Goal: Information Seeking & Learning: Understand process/instructions

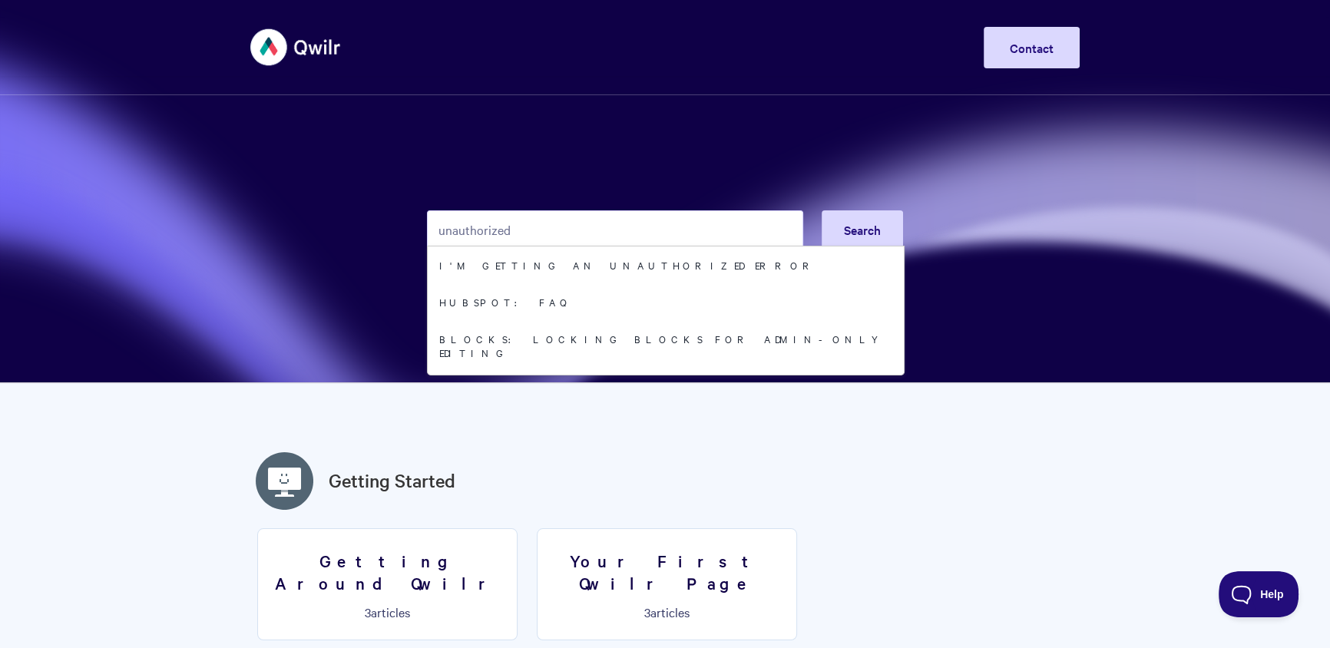
type input "unauthorized"
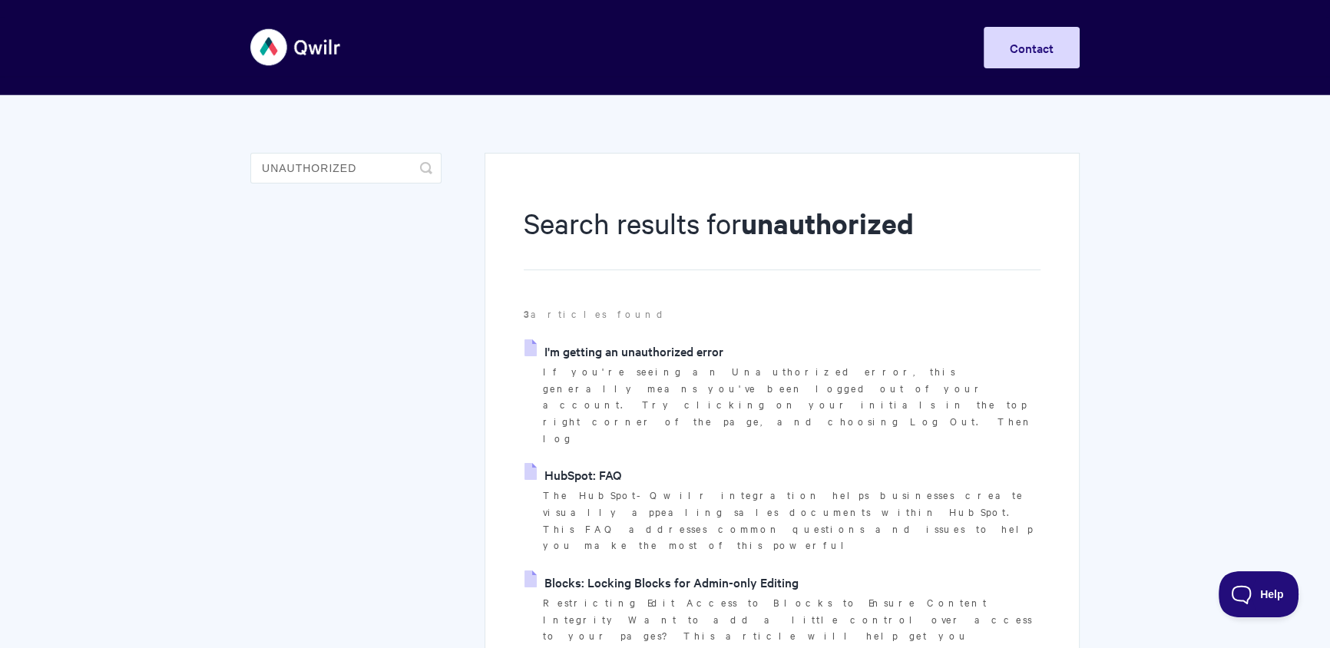
click at [615, 463] on link "HubSpot: FAQ" at bounding box center [572, 474] width 97 height 23
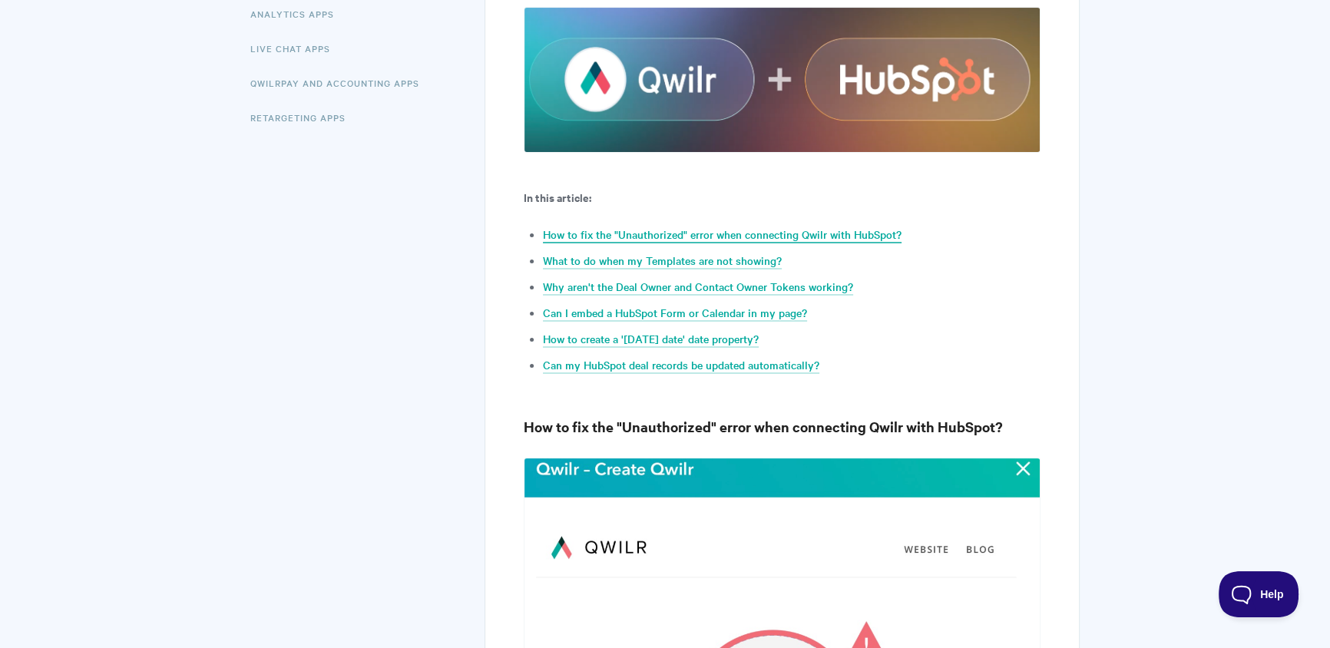
click at [750, 236] on link "How to fix the "Unauthorized" error when connecting Qwilr with HubSpot?" at bounding box center [722, 234] width 359 height 17
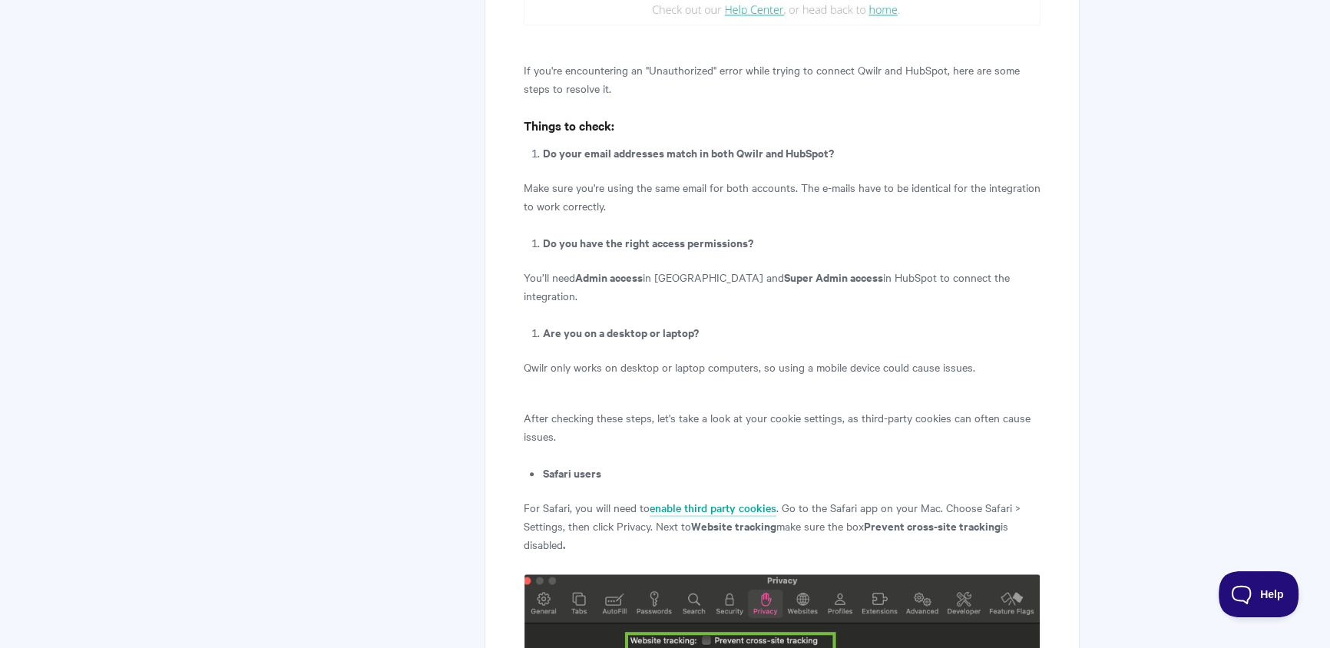
scroll to position [1476, 0]
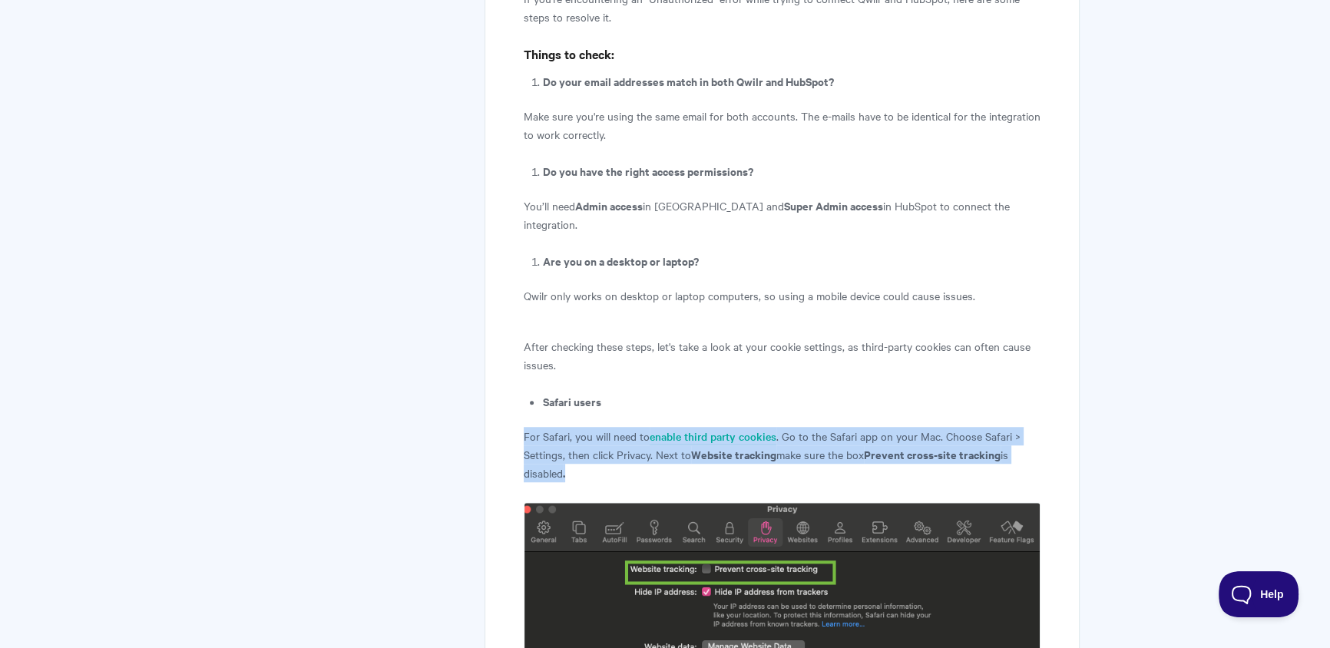
drag, startPoint x: 517, startPoint y: 417, endPoint x: 634, endPoint y: 459, distance: 124.1
click at [656, 428] on link "enable third party cookies" at bounding box center [713, 436] width 127 height 17
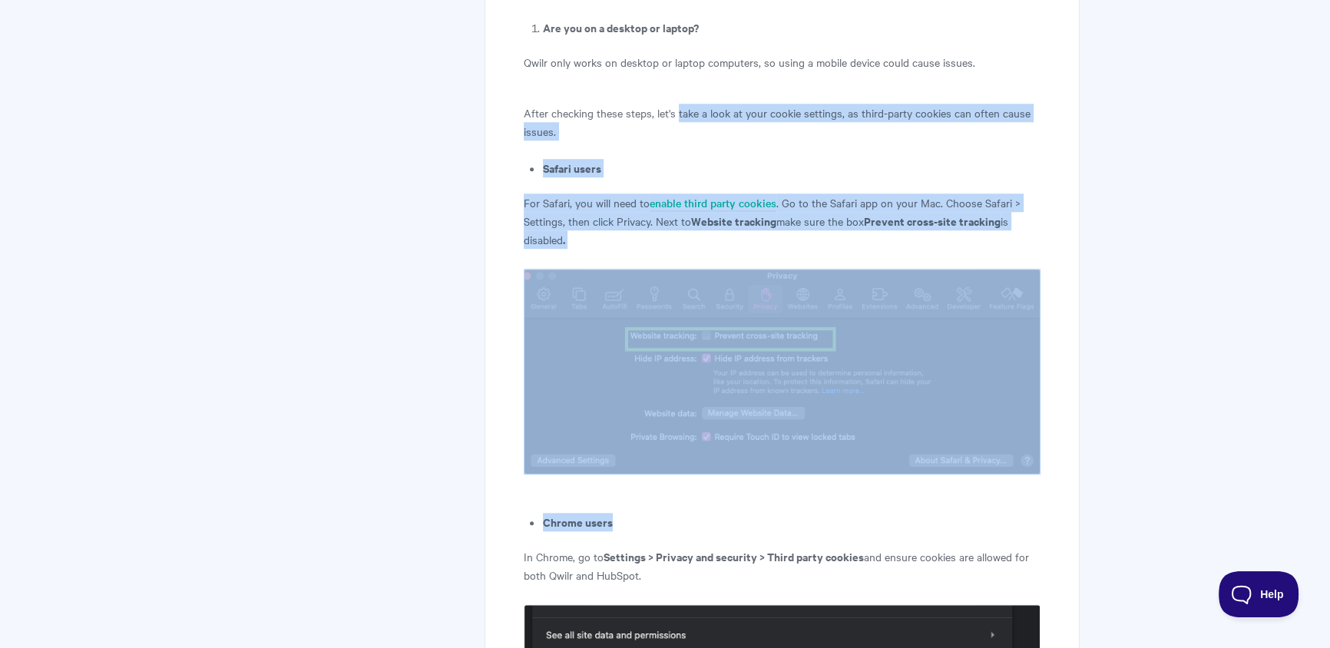
scroll to position [1933, 0]
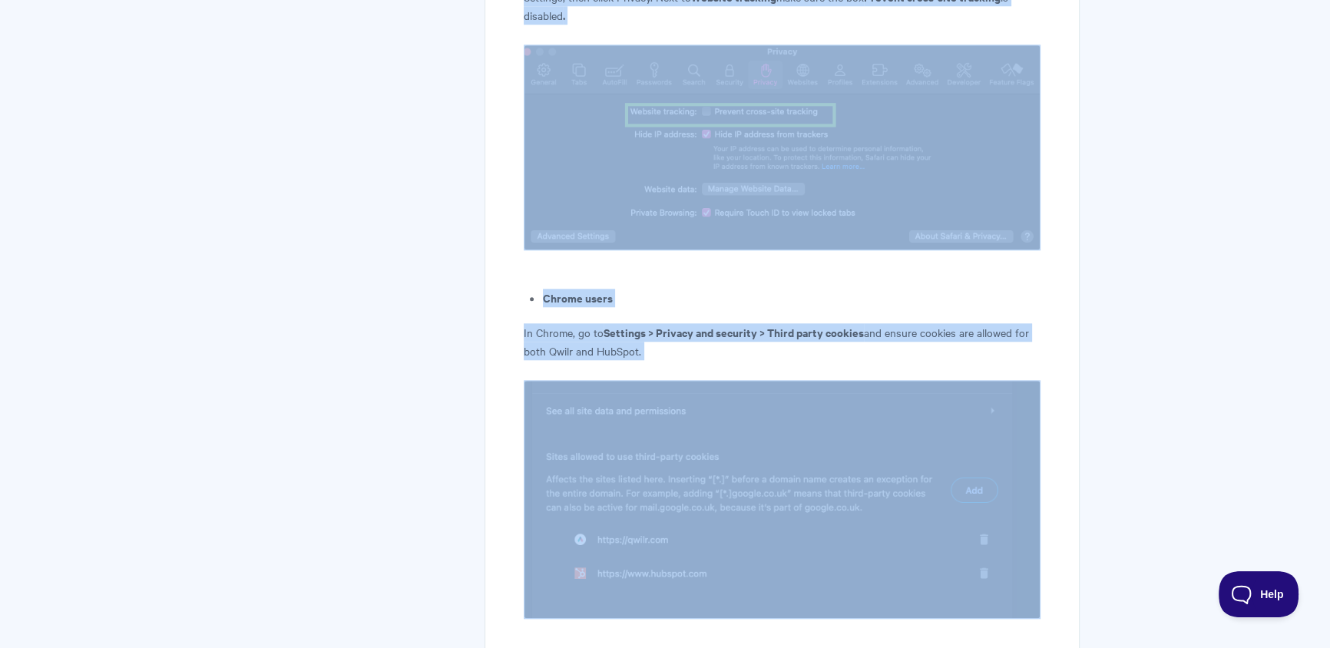
drag, startPoint x: 685, startPoint y: 330, endPoint x: 851, endPoint y: 513, distance: 246.8
copy article "take a look at your cookie settings, as third-party cookies can often cause iss…"
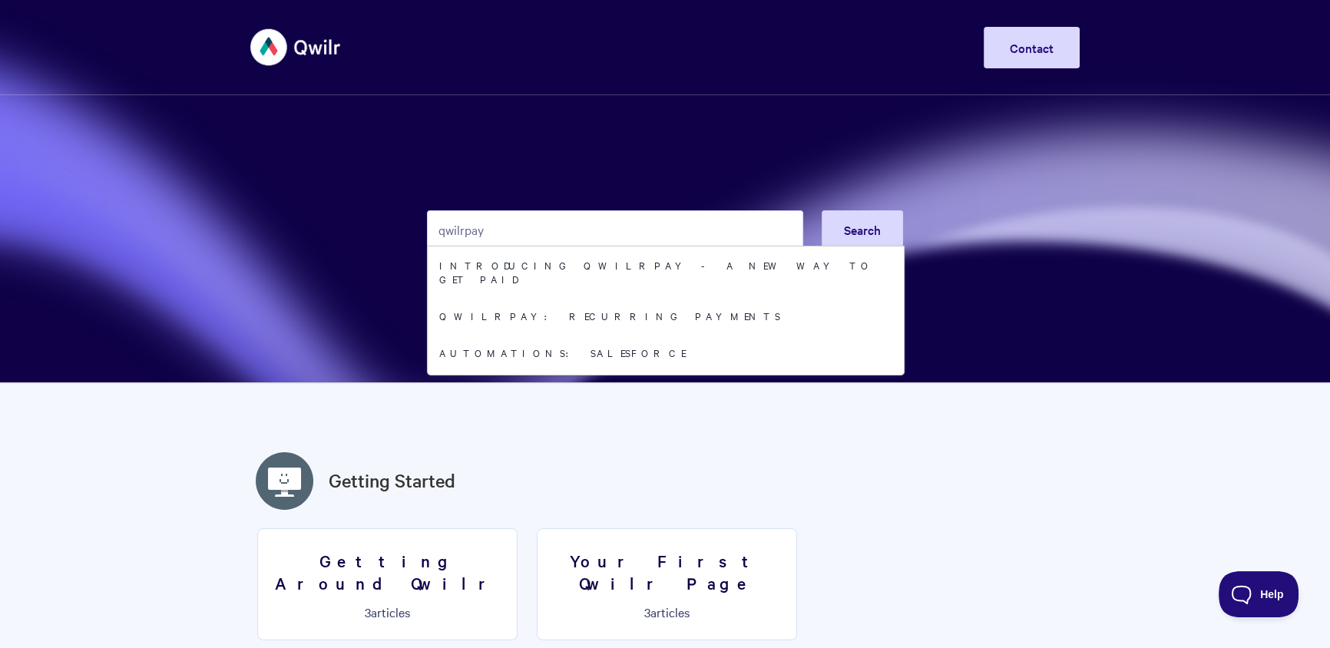
type input "qwilrpay"
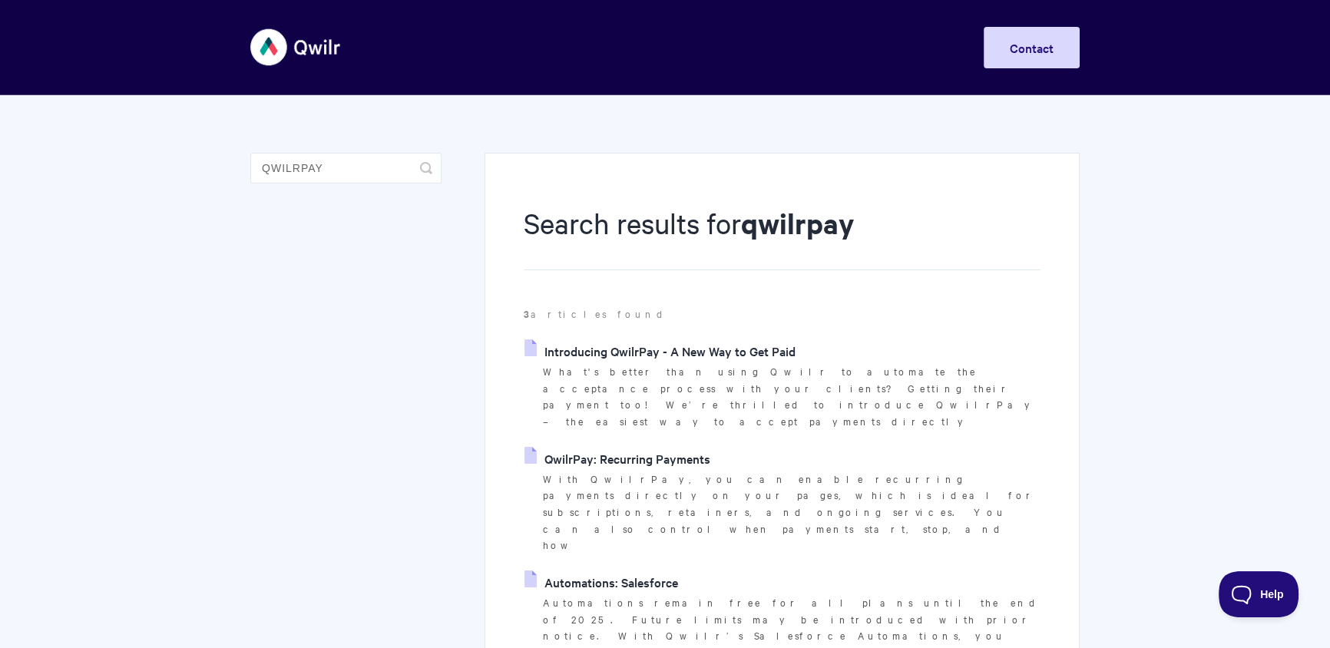
click at [660, 340] on link "Introducing QwilrPay - A New Way to Get Paid" at bounding box center [659, 350] width 271 height 23
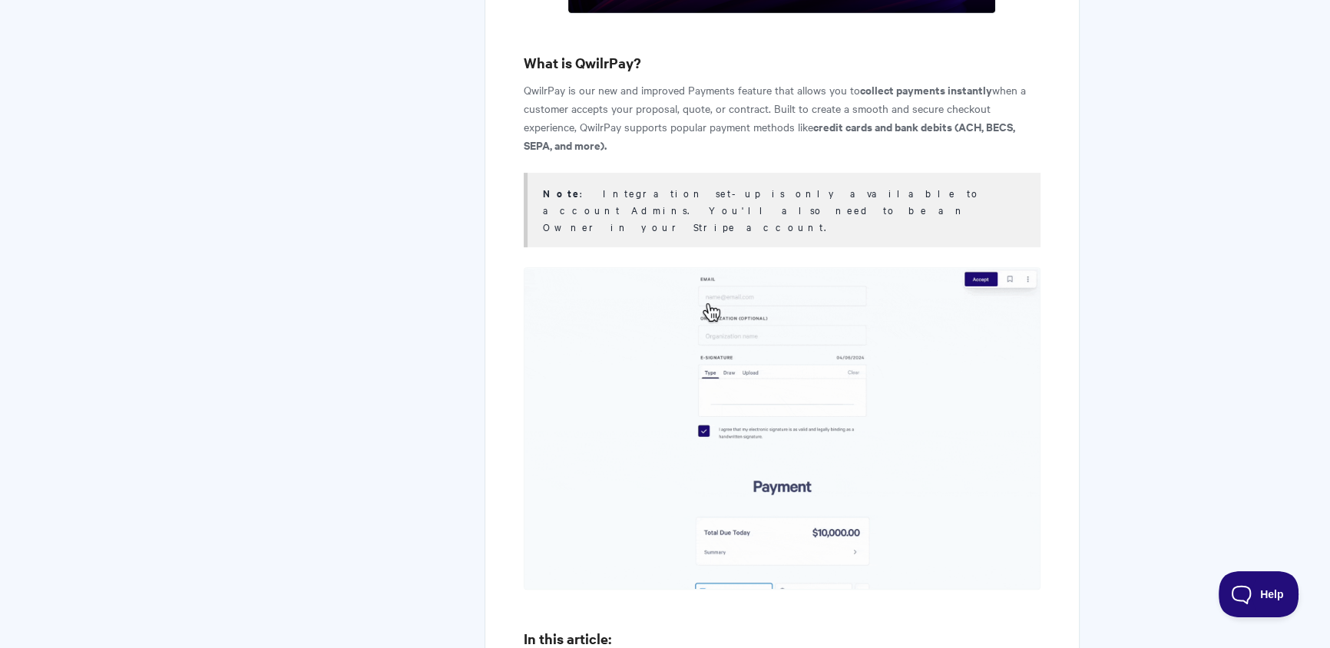
scroll to position [1017, 0]
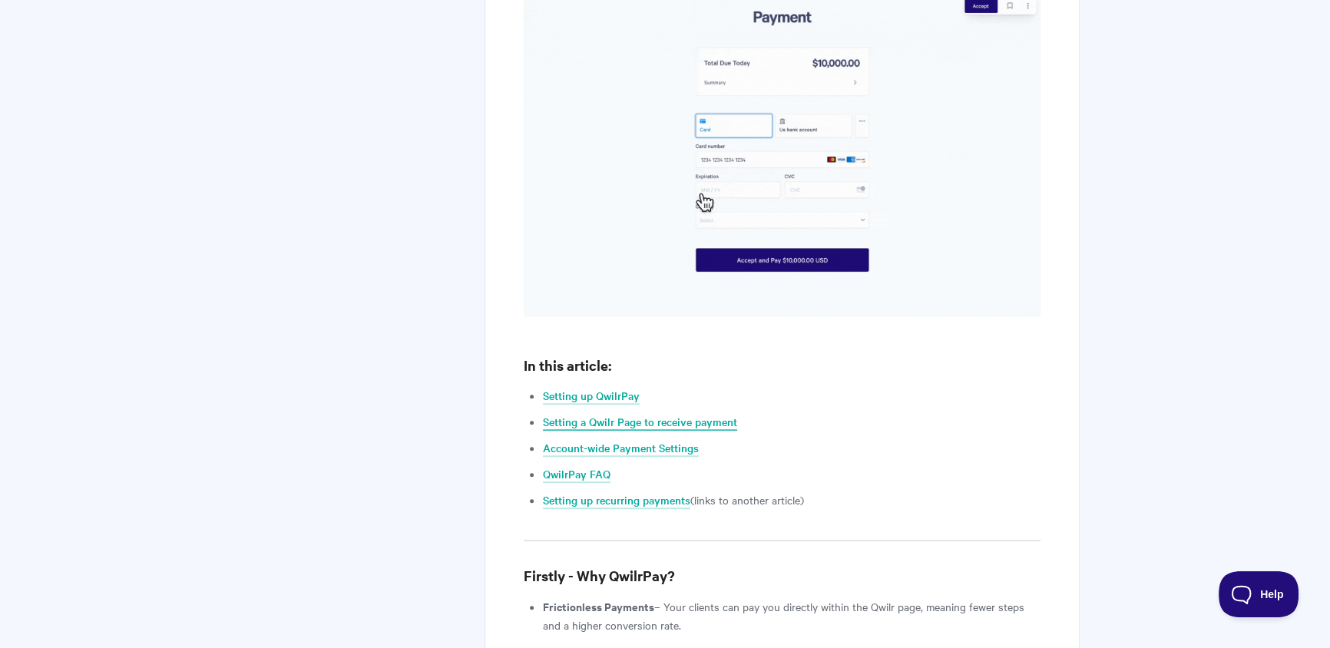
click at [681, 414] on link "Setting a Qwilr Page to receive payment" at bounding box center [640, 422] width 194 height 17
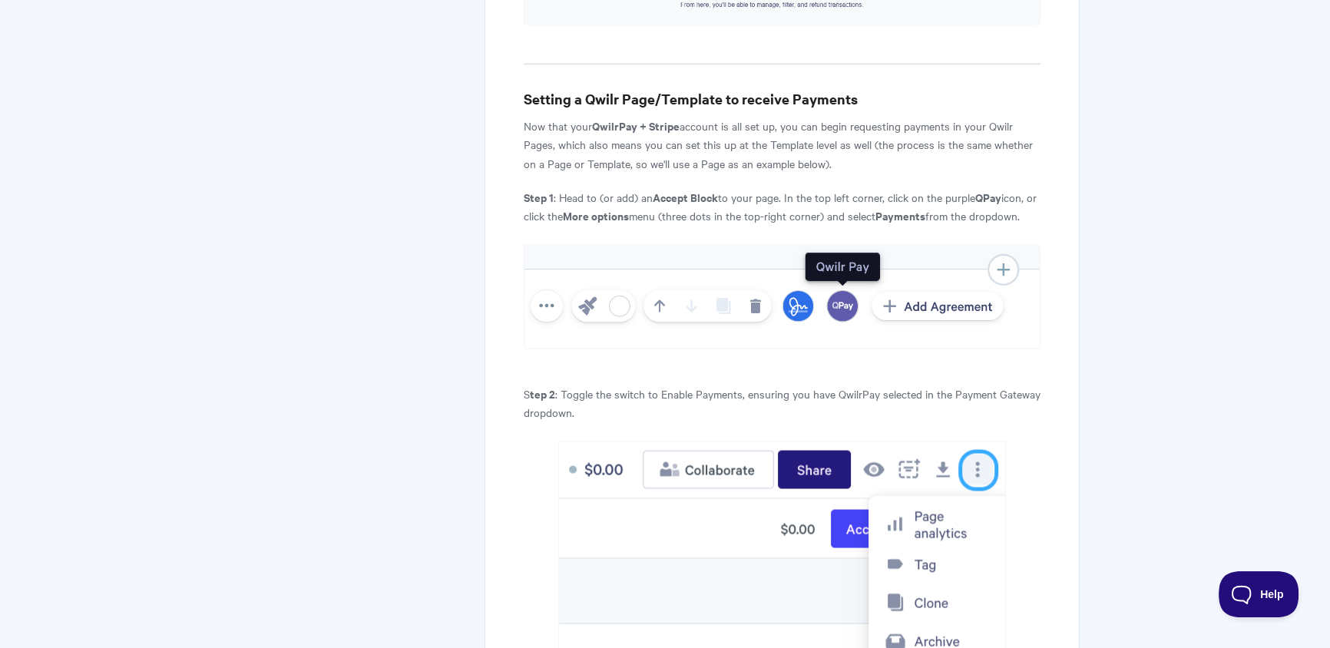
scroll to position [3259, 0]
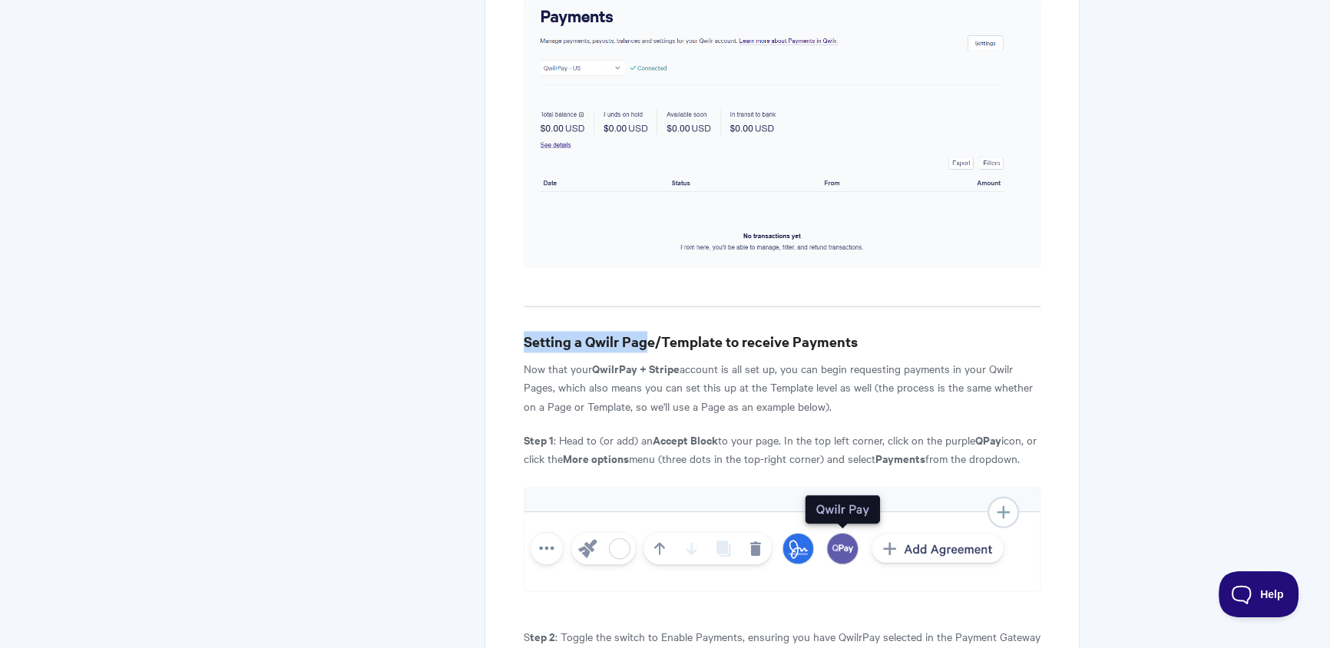
drag, startPoint x: 514, startPoint y: 246, endPoint x: 650, endPoint y: 246, distance: 135.1
click at [650, 331] on h3 "Setting a Qwilr Page/Template to receive Payments" at bounding box center [782, 341] width 517 height 21
drag, startPoint x: 656, startPoint y: 245, endPoint x: 492, endPoint y: 251, distance: 163.7
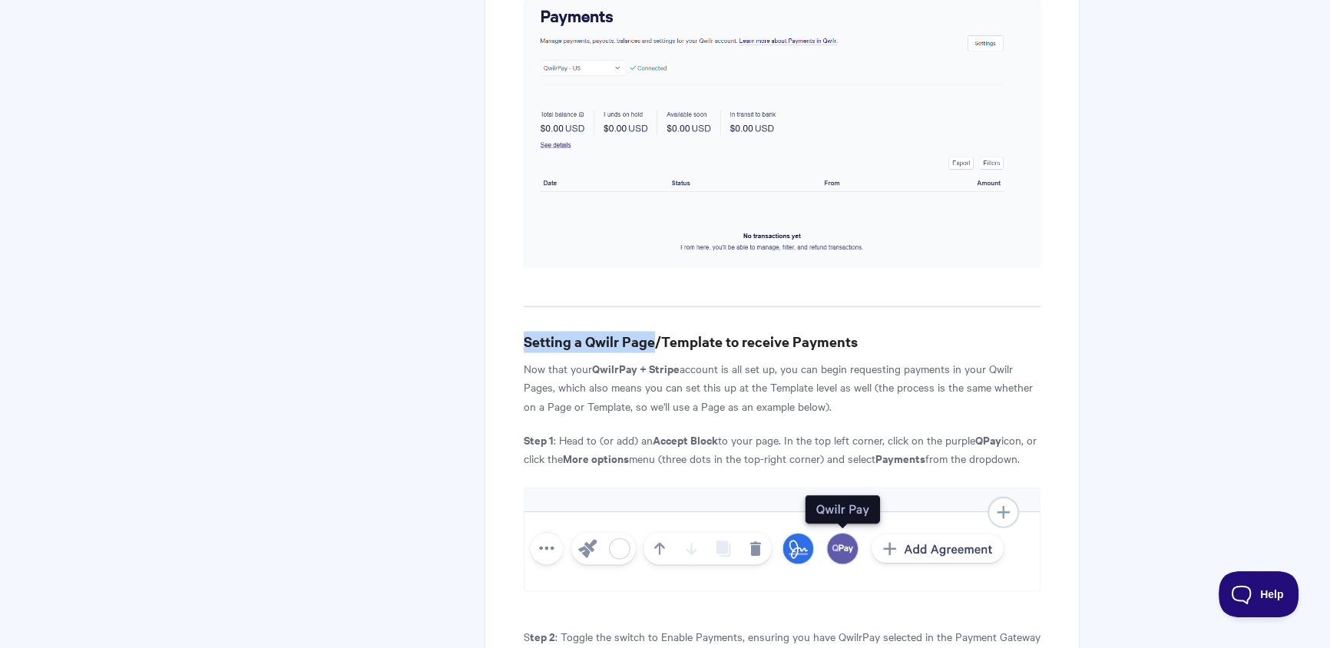
drag, startPoint x: 512, startPoint y: 246, endPoint x: 1013, endPoint y: 248, distance: 501.4
copy h3 "Setting a Qwilr Page/Template to receive Payments"
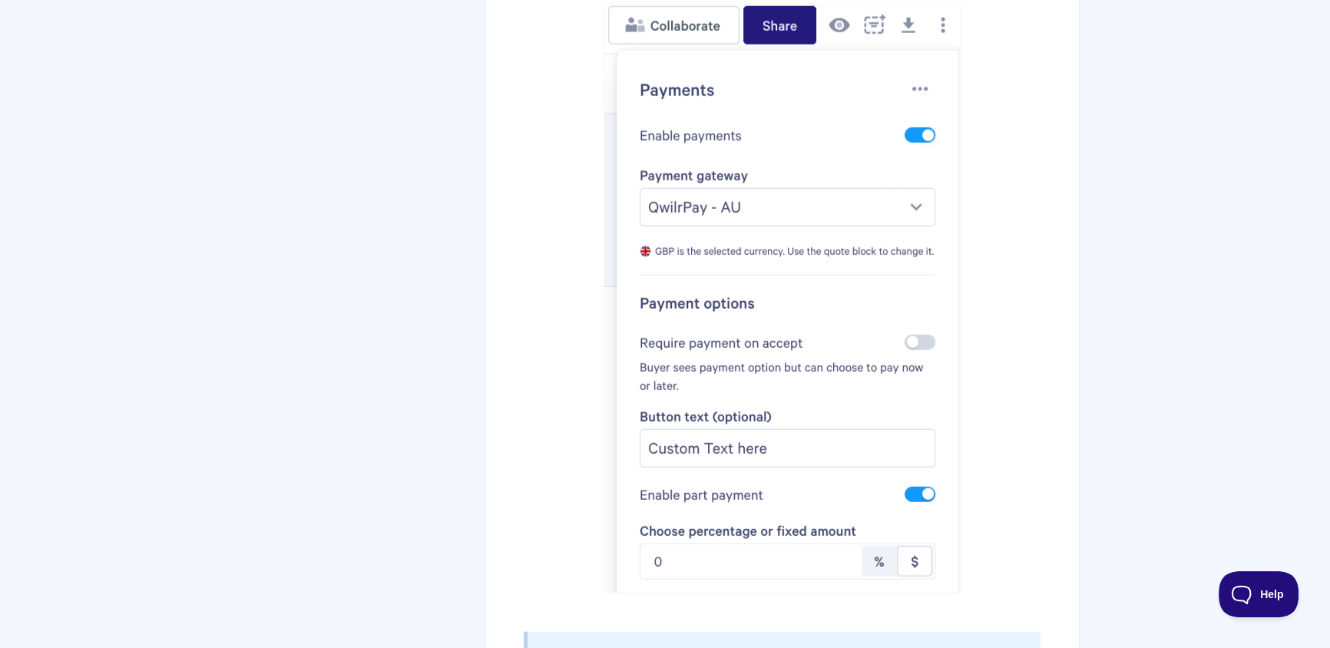
scroll to position [5067, 0]
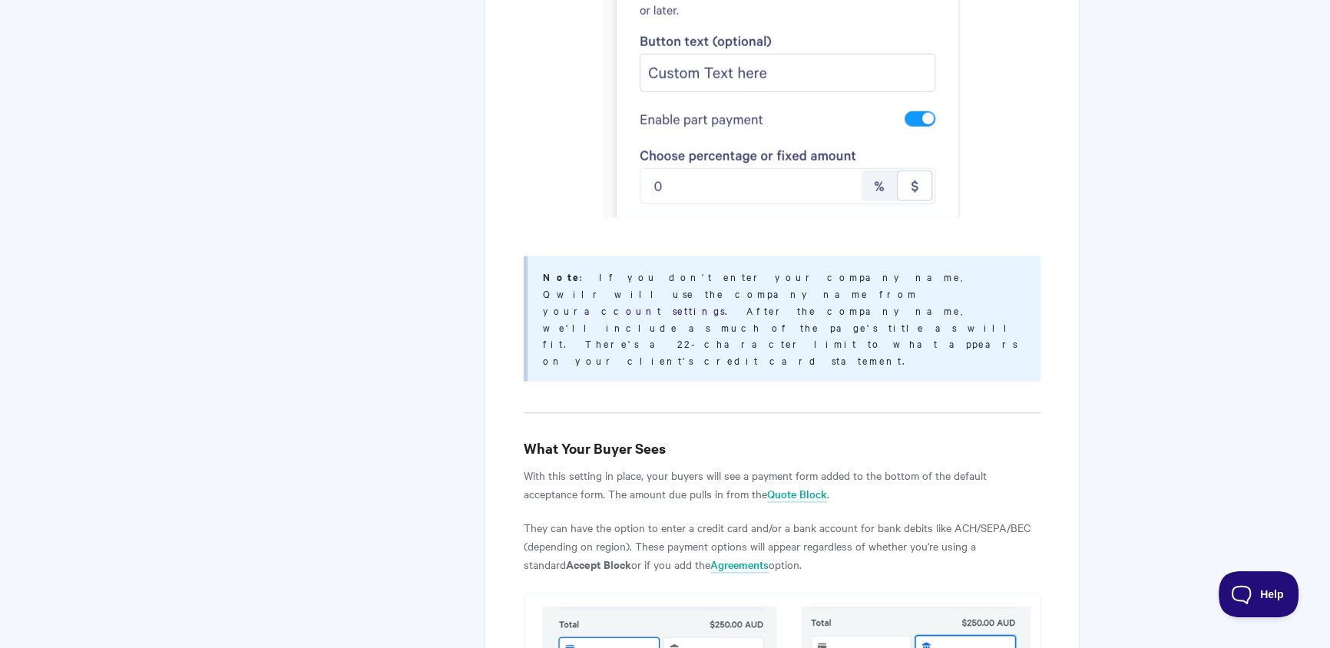
scroll to position [5462, 0]
